Goal: Information Seeking & Learning: Find specific page/section

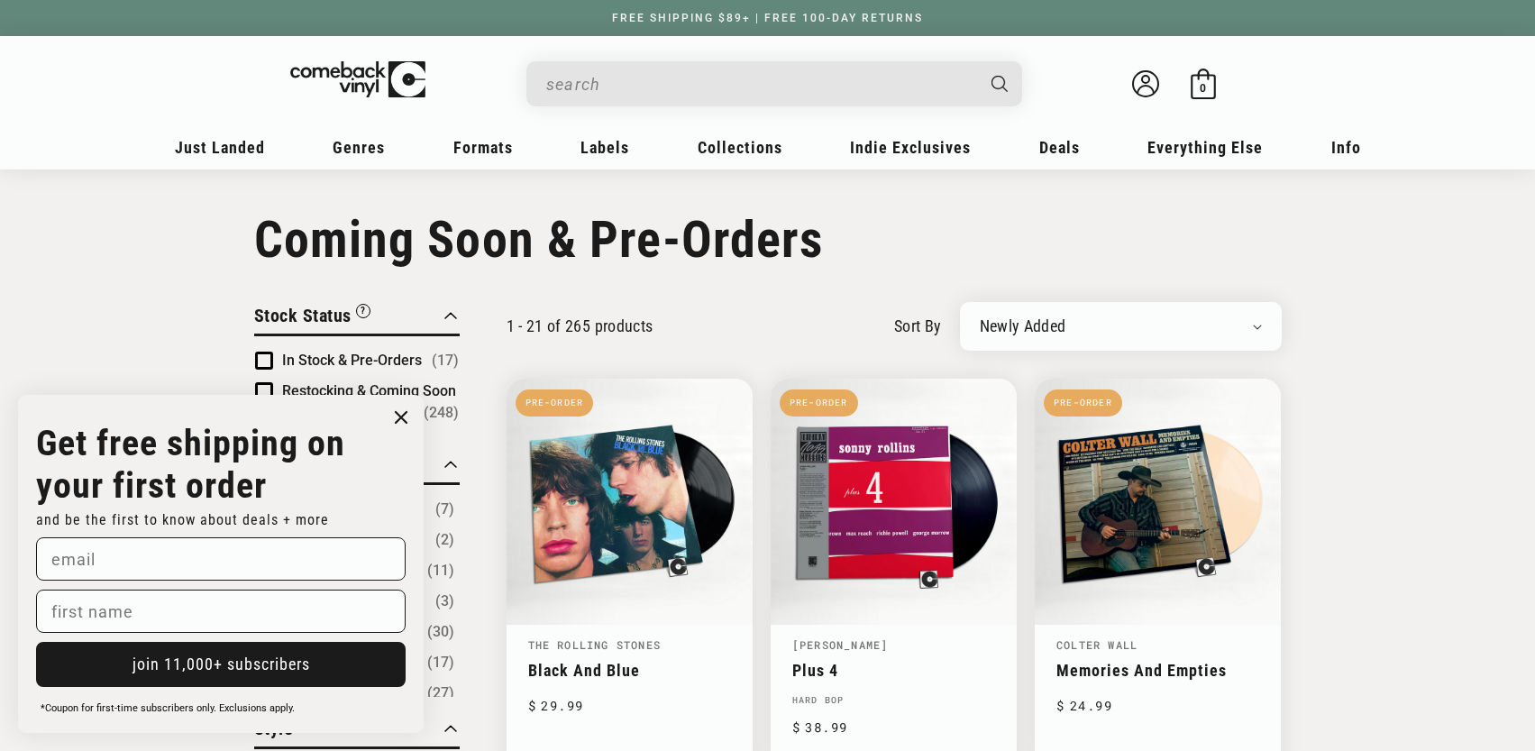
click at [398, 413] on icon "Close dialog" at bounding box center [401, 417] width 11 height 11
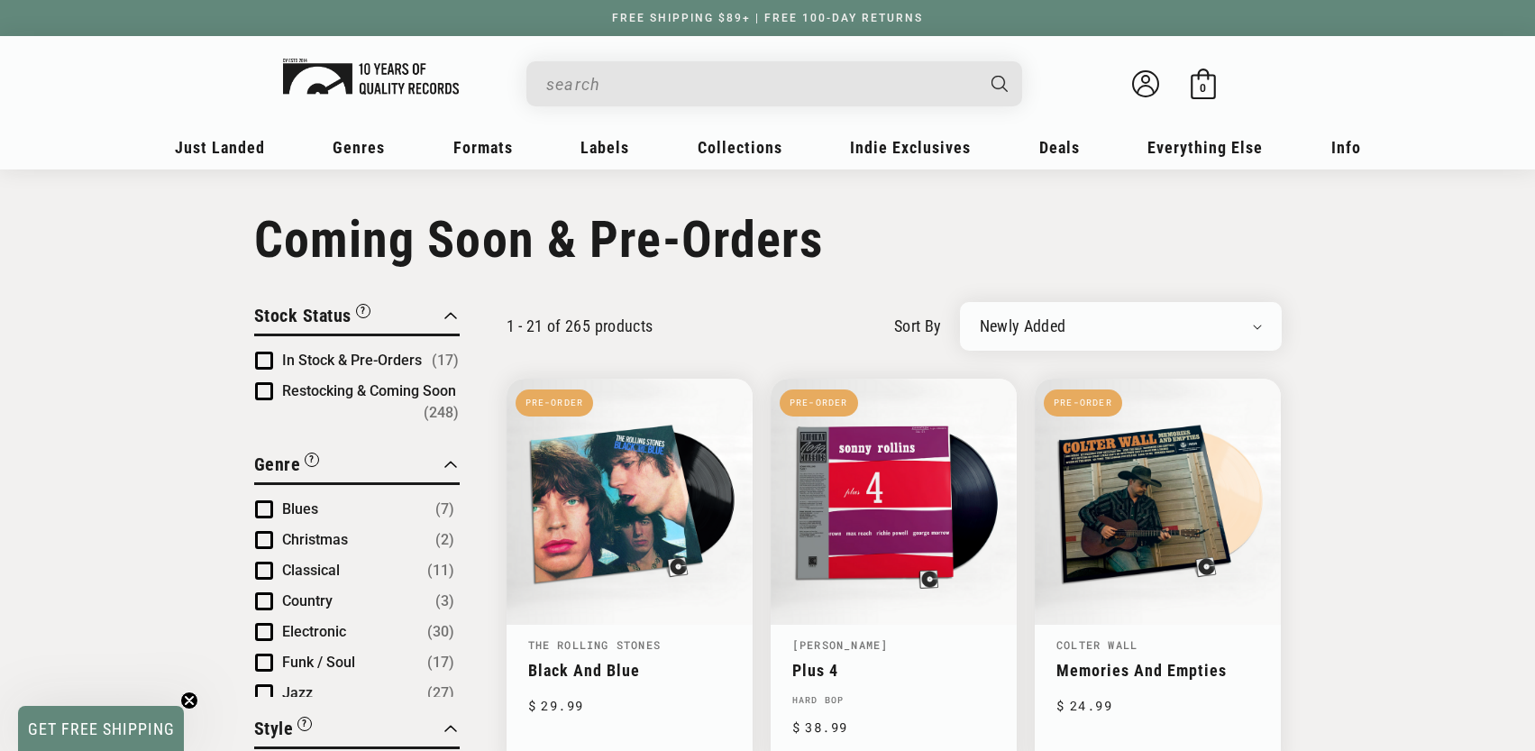
click at [367, 77] on img at bounding box center [371, 77] width 176 height 36
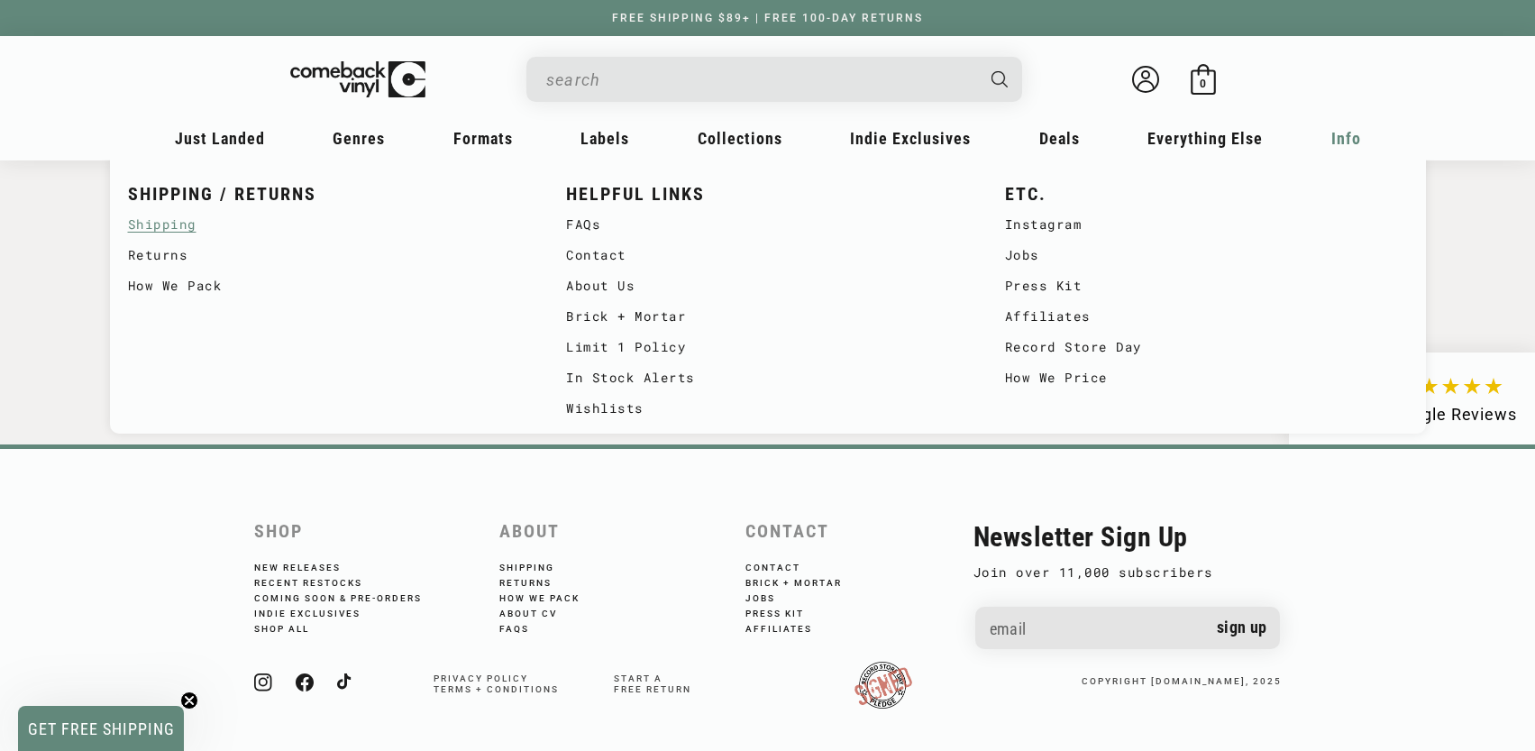
scroll to position [0, 1535]
click at [593, 227] on link "FAQs" at bounding box center [767, 224] width 403 height 31
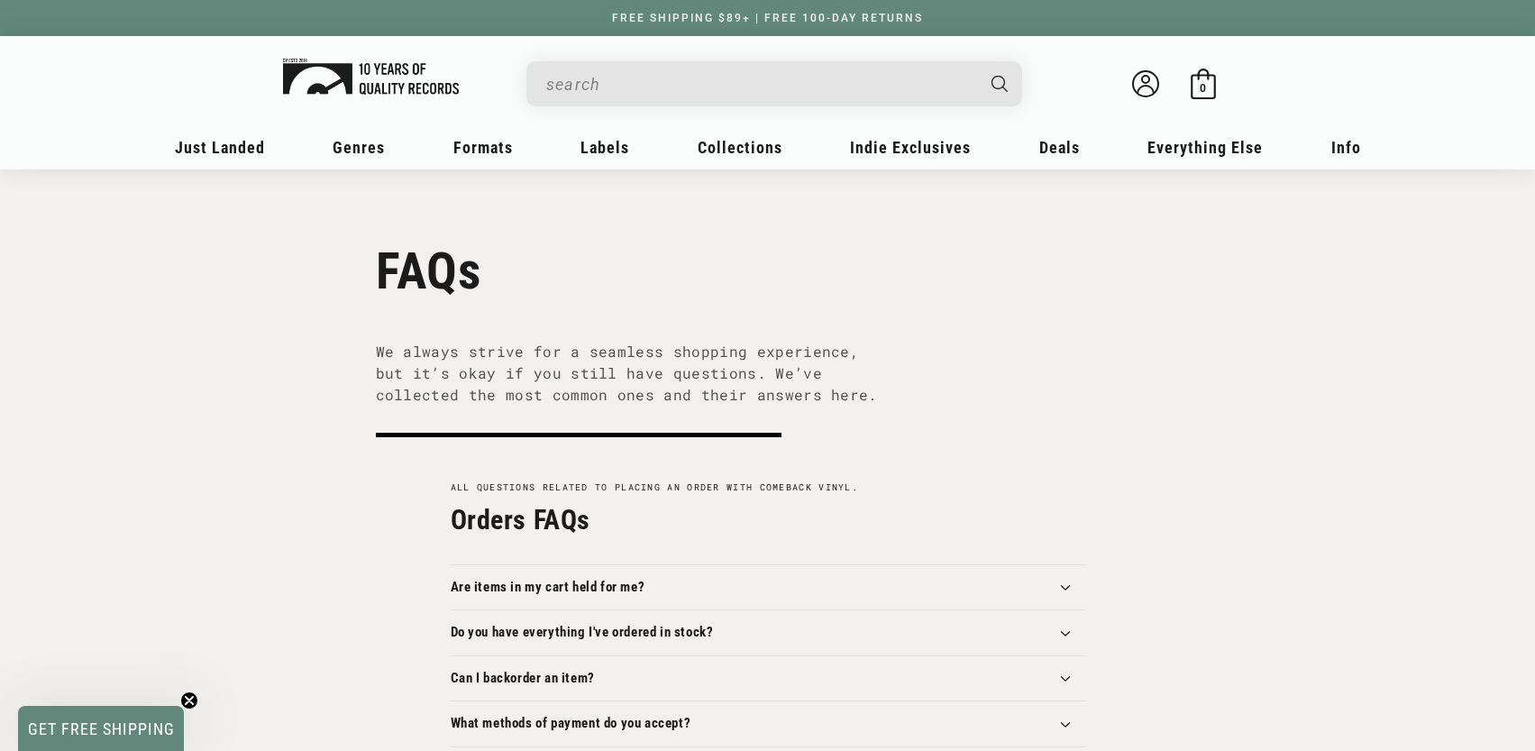
click at [386, 81] on img at bounding box center [371, 77] width 176 height 36
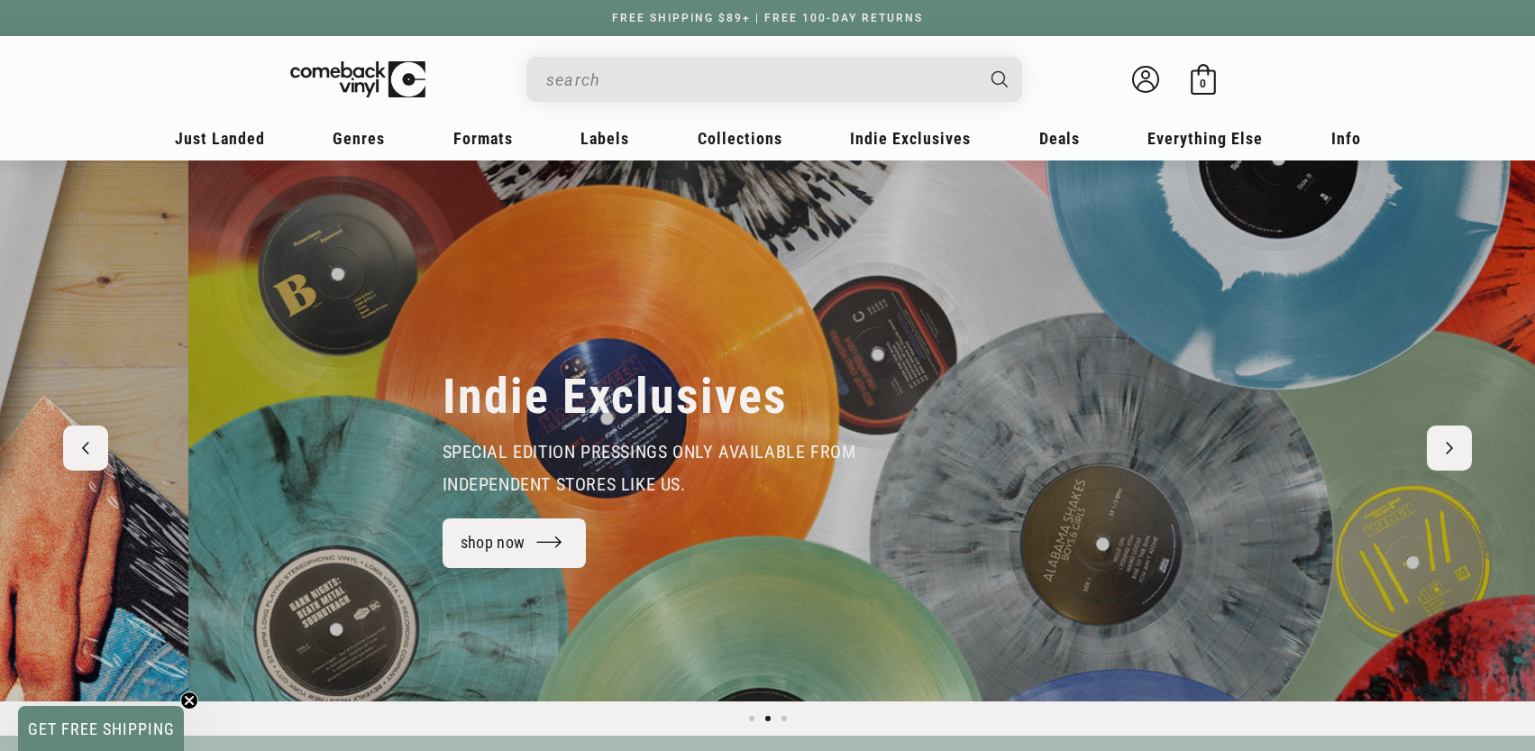
scroll to position [0, 1535]
